Goal: Task Accomplishment & Management: Manage account settings

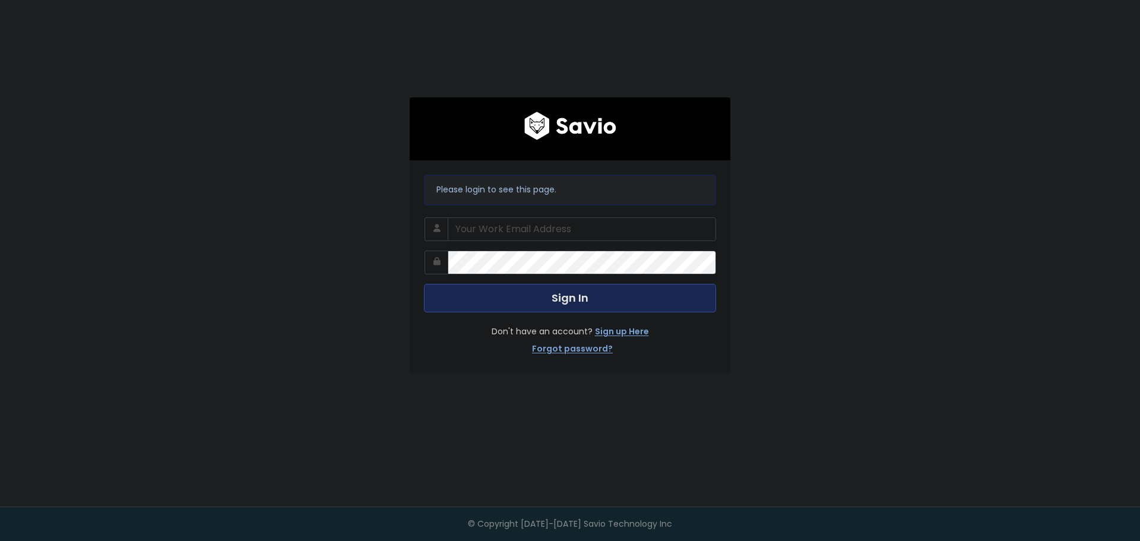
type input "[EMAIL_ADDRESS][DOMAIN_NAME]"
click at [591, 304] on button "Sign In" at bounding box center [570, 298] width 292 height 29
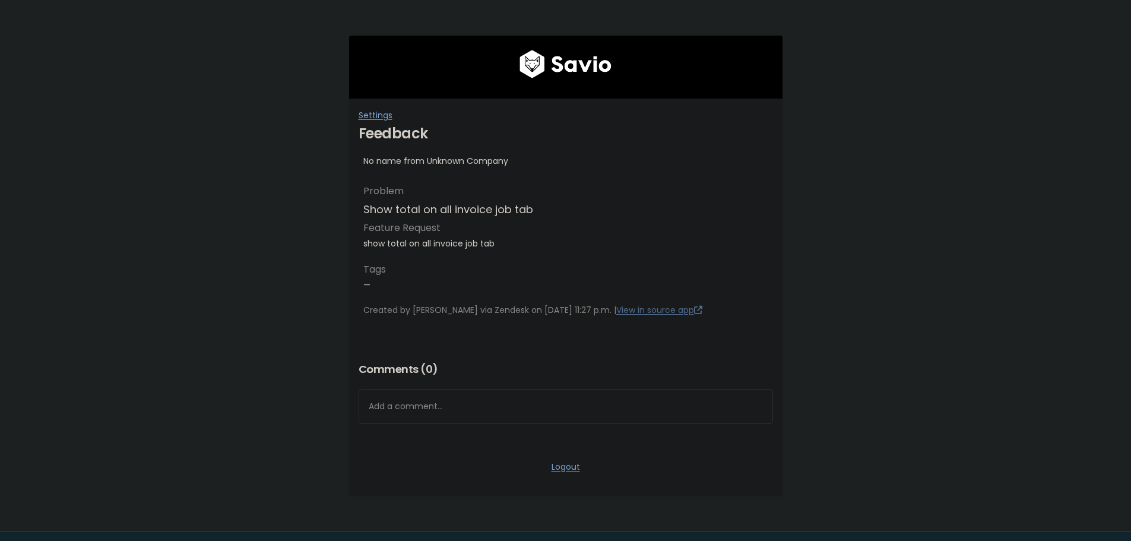
click at [403, 160] on div "No name from Unknown Company" at bounding box center [565, 161] width 405 height 15
click at [382, 115] on link "Settings" at bounding box center [376, 115] width 34 height 12
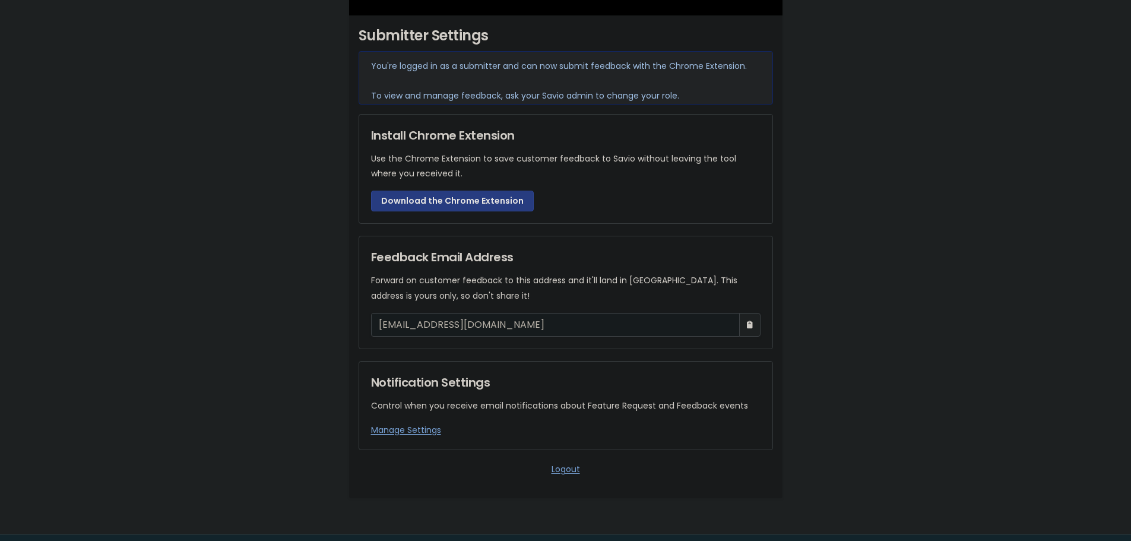
scroll to position [119, 0]
